Goal: Task Accomplishment & Management: Use online tool/utility

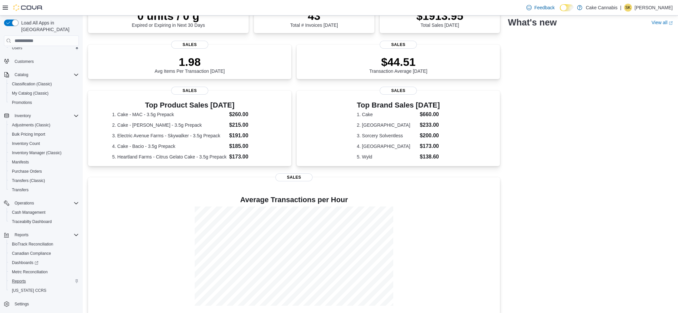
scroll to position [124, 0]
click at [21, 279] on span "Reports" at bounding box center [19, 281] width 14 height 5
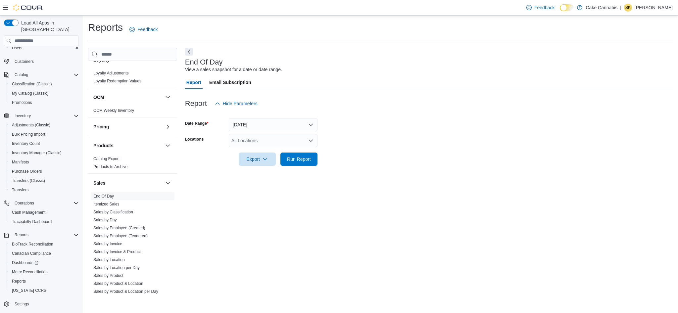
scroll to position [348, 0]
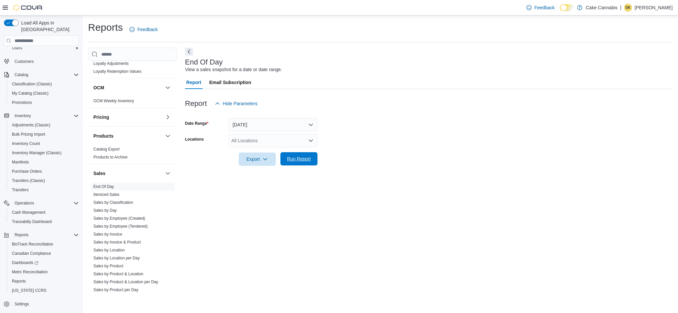
click at [305, 156] on span "Run Report" at bounding box center [299, 159] width 24 height 7
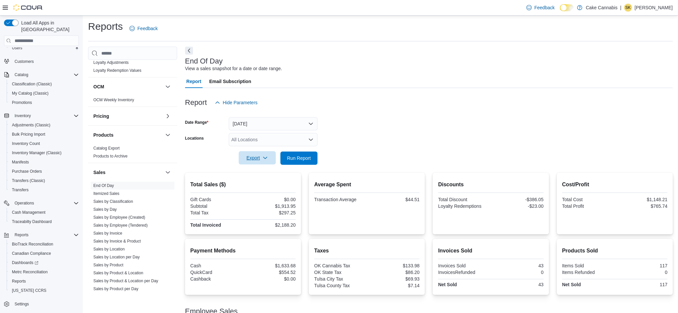
scroll to position [3, 0]
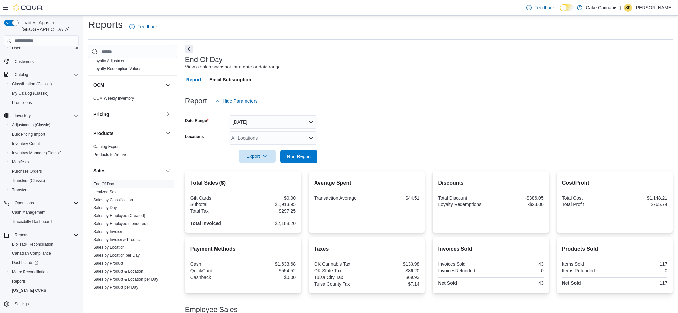
click at [264, 158] on icon "button" at bounding box center [265, 156] width 5 height 5
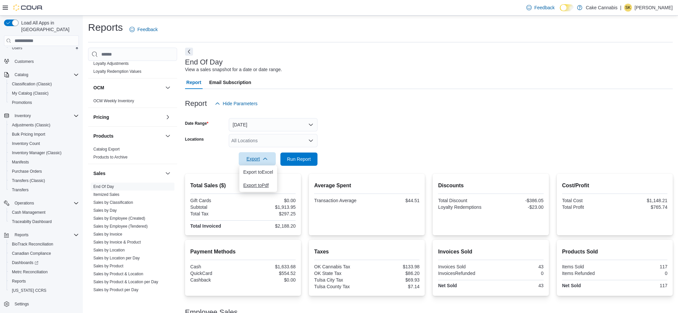
scroll to position [2, 0]
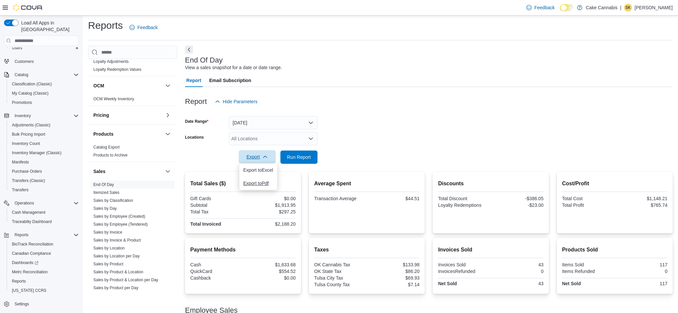
click at [258, 185] on span "Export to Pdf" at bounding box center [258, 183] width 30 height 5
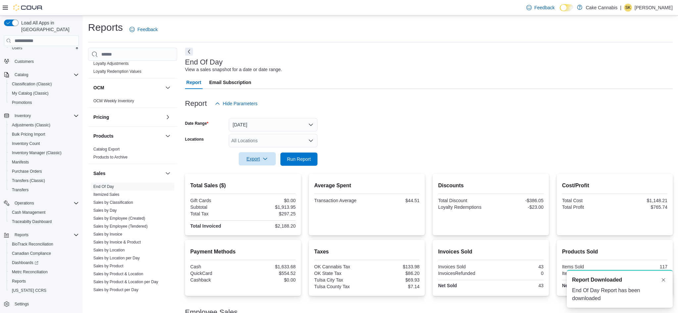
scroll to position [0, 0]
